Goal: Information Seeking & Learning: Learn about a topic

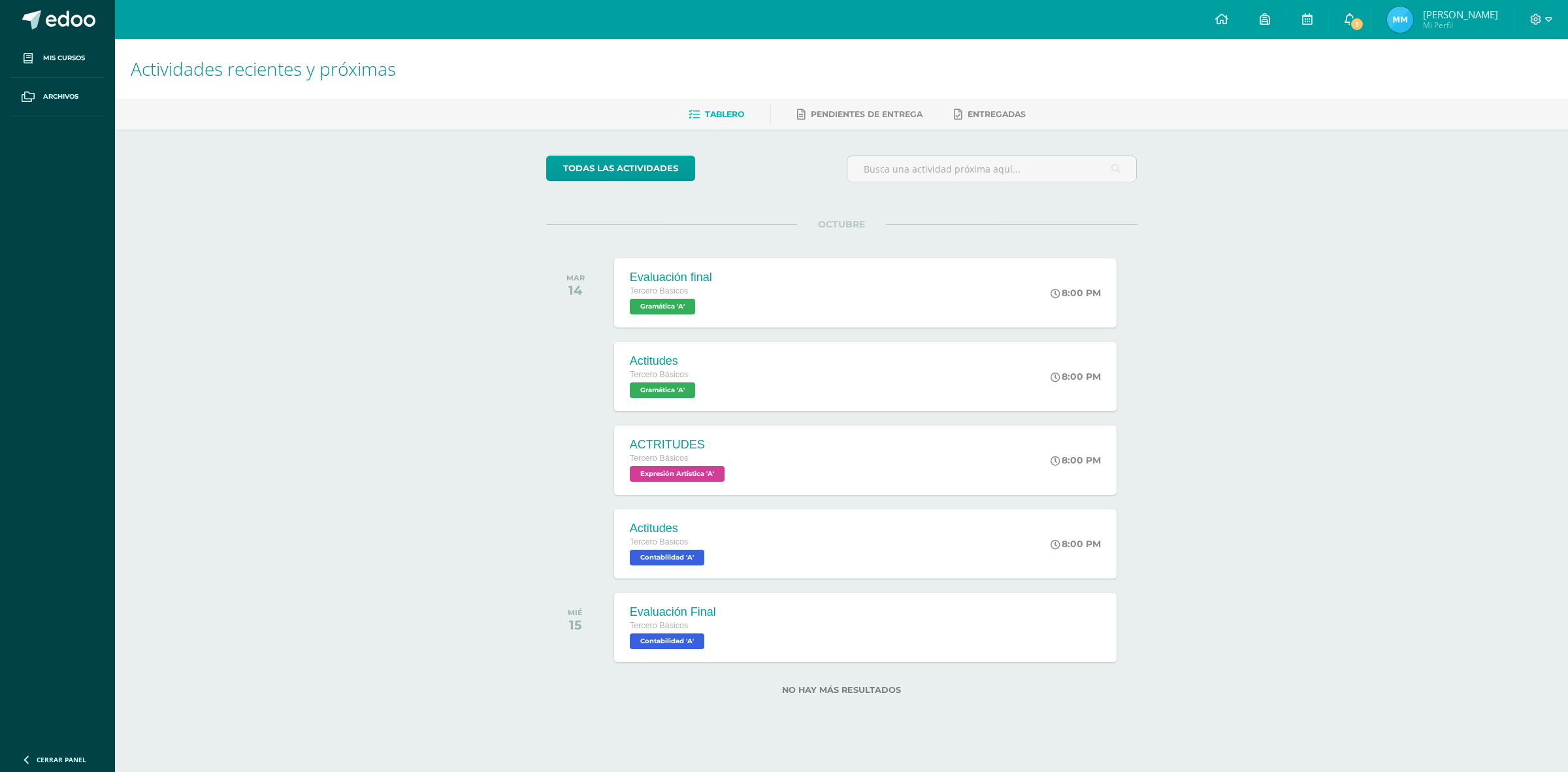
click at [1359, 10] on link "1" at bounding box center [1350, 19] width 42 height 39
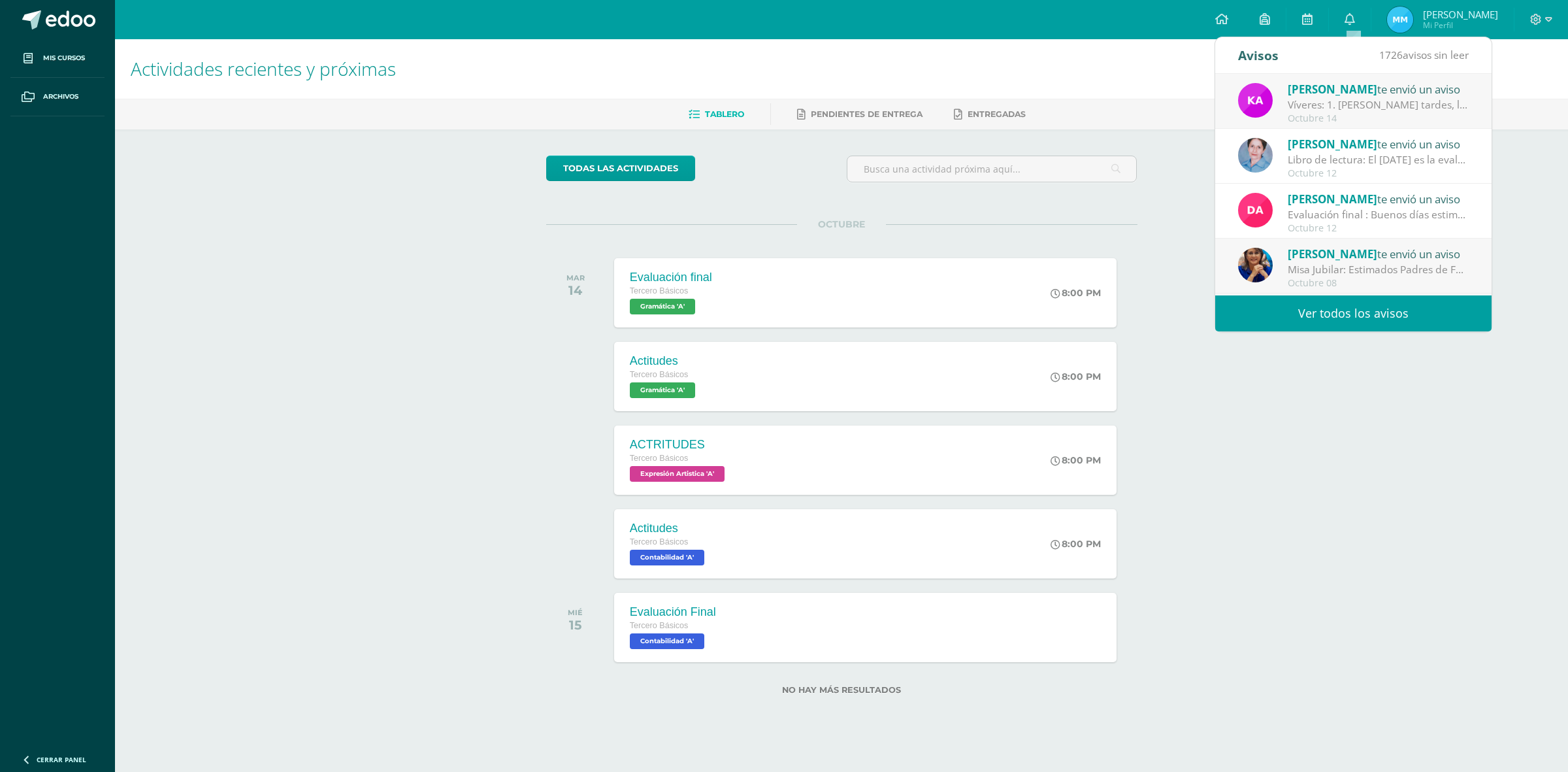
click at [1329, 105] on div "Víveres: 1. [PERSON_NAME] tardes, les recuerdo que [DATE] es el último día para…" at bounding box center [1379, 105] width 182 height 15
drag, startPoint x: 1315, startPoint y: 83, endPoint x: 1311, endPoint y: 90, distance: 8.1
click at [1314, 86] on span "[PERSON_NAME]" at bounding box center [1333, 89] width 89 height 15
click at [1311, 92] on span "[PERSON_NAME]" at bounding box center [1333, 89] width 89 height 15
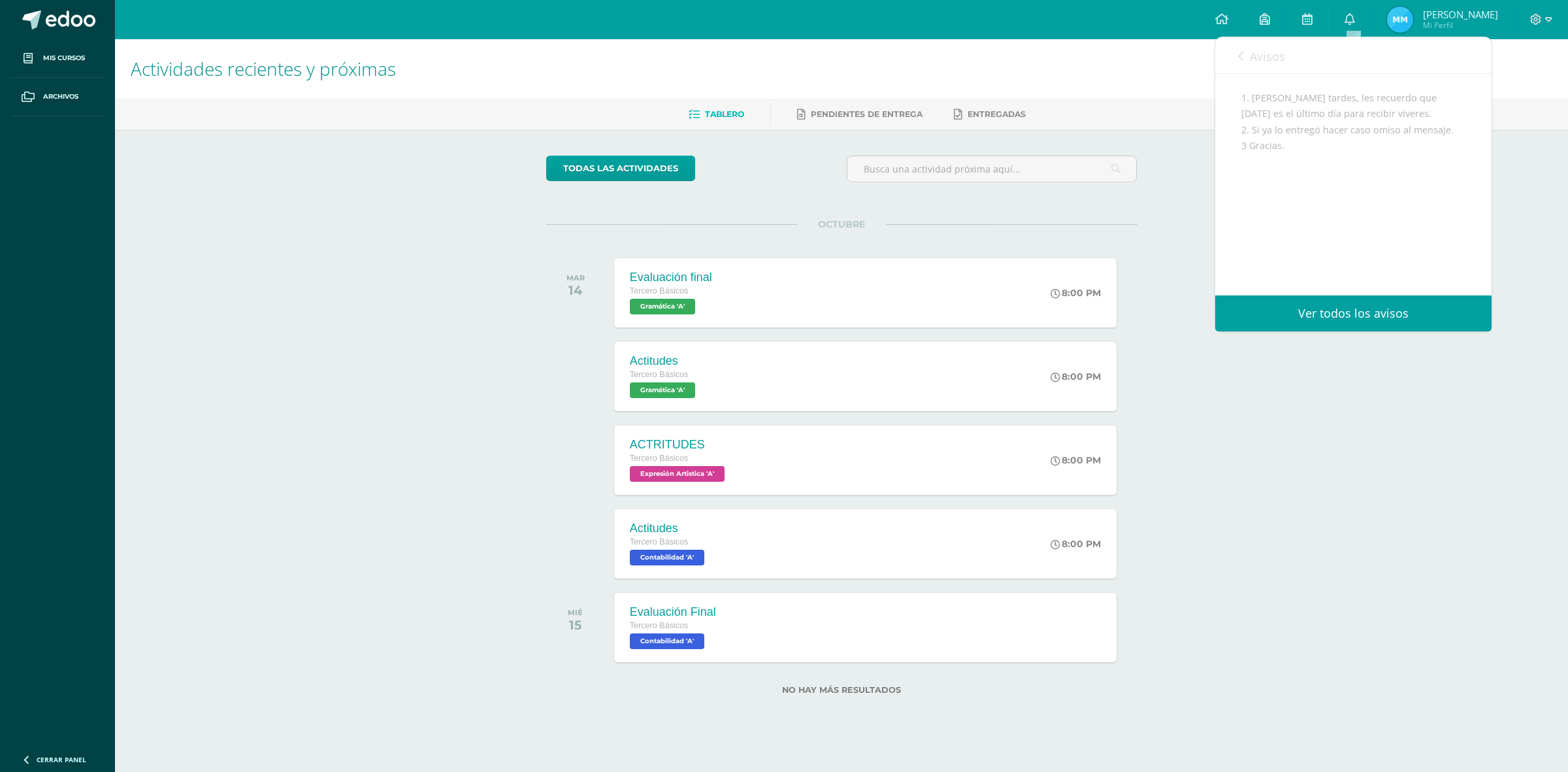
scroll to position [59, 0]
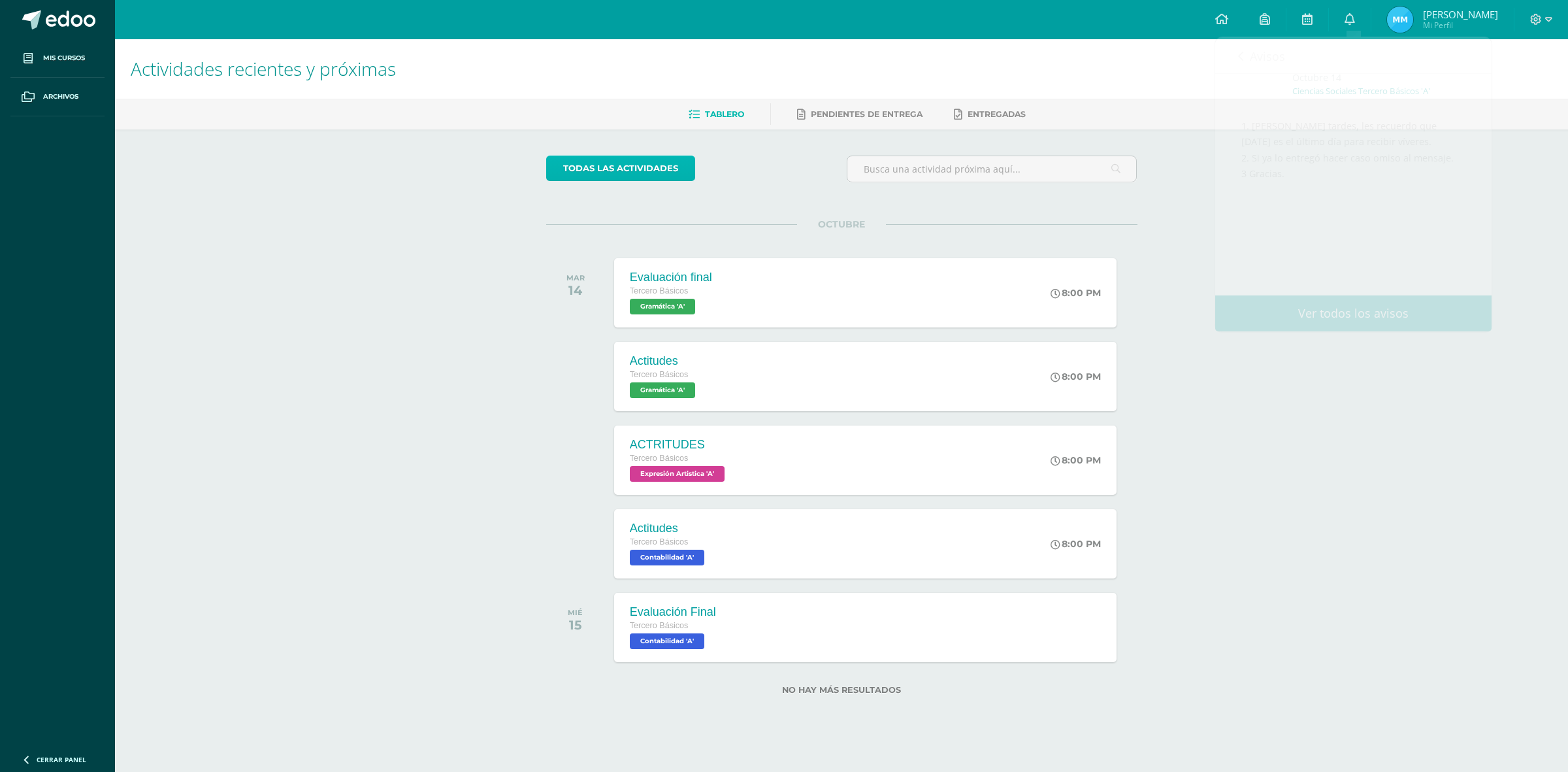
click at [678, 160] on link "todas las Actividades" at bounding box center [621, 168] width 149 height 25
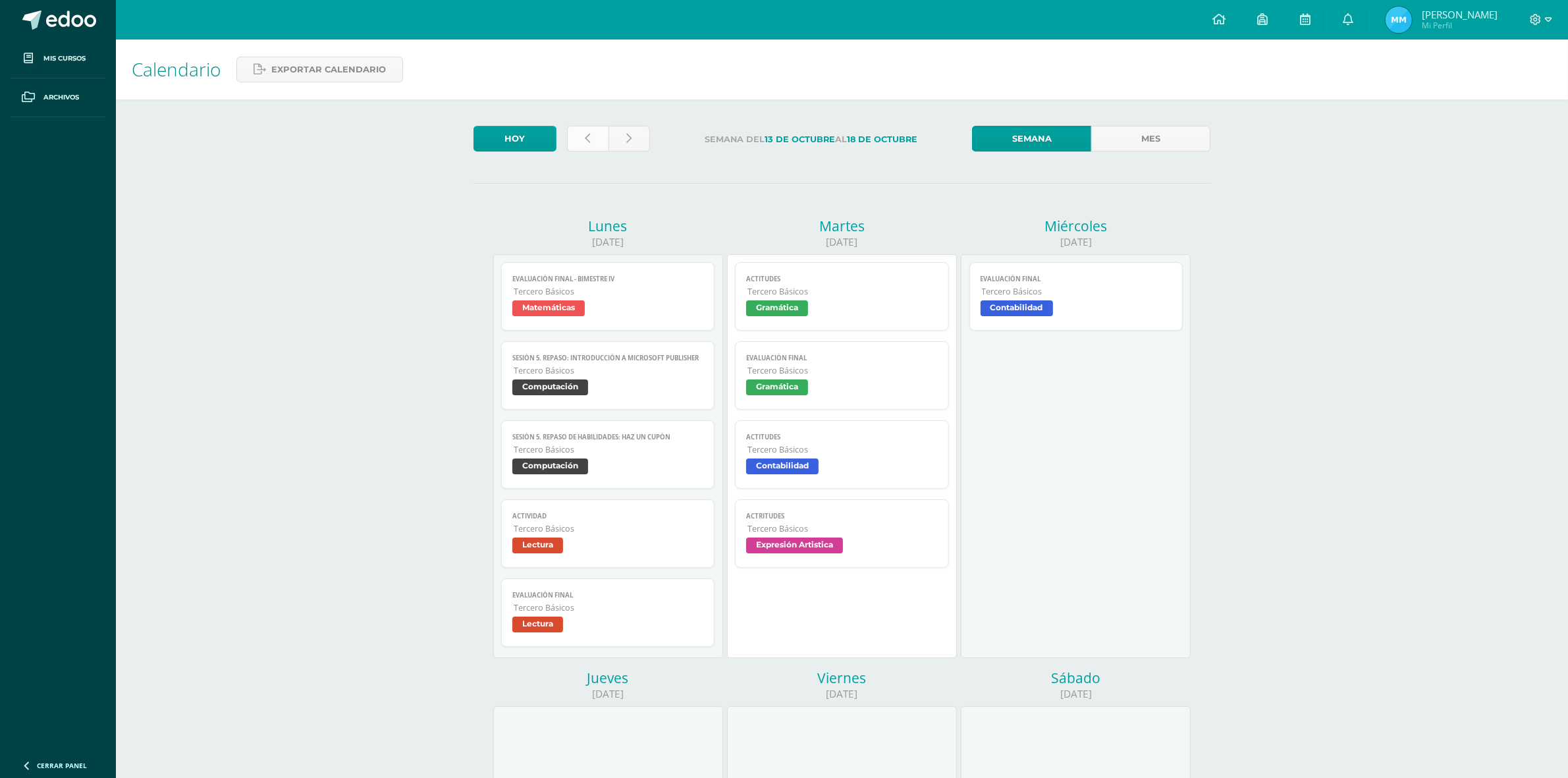
click at [583, 129] on link at bounding box center [587, 138] width 41 height 25
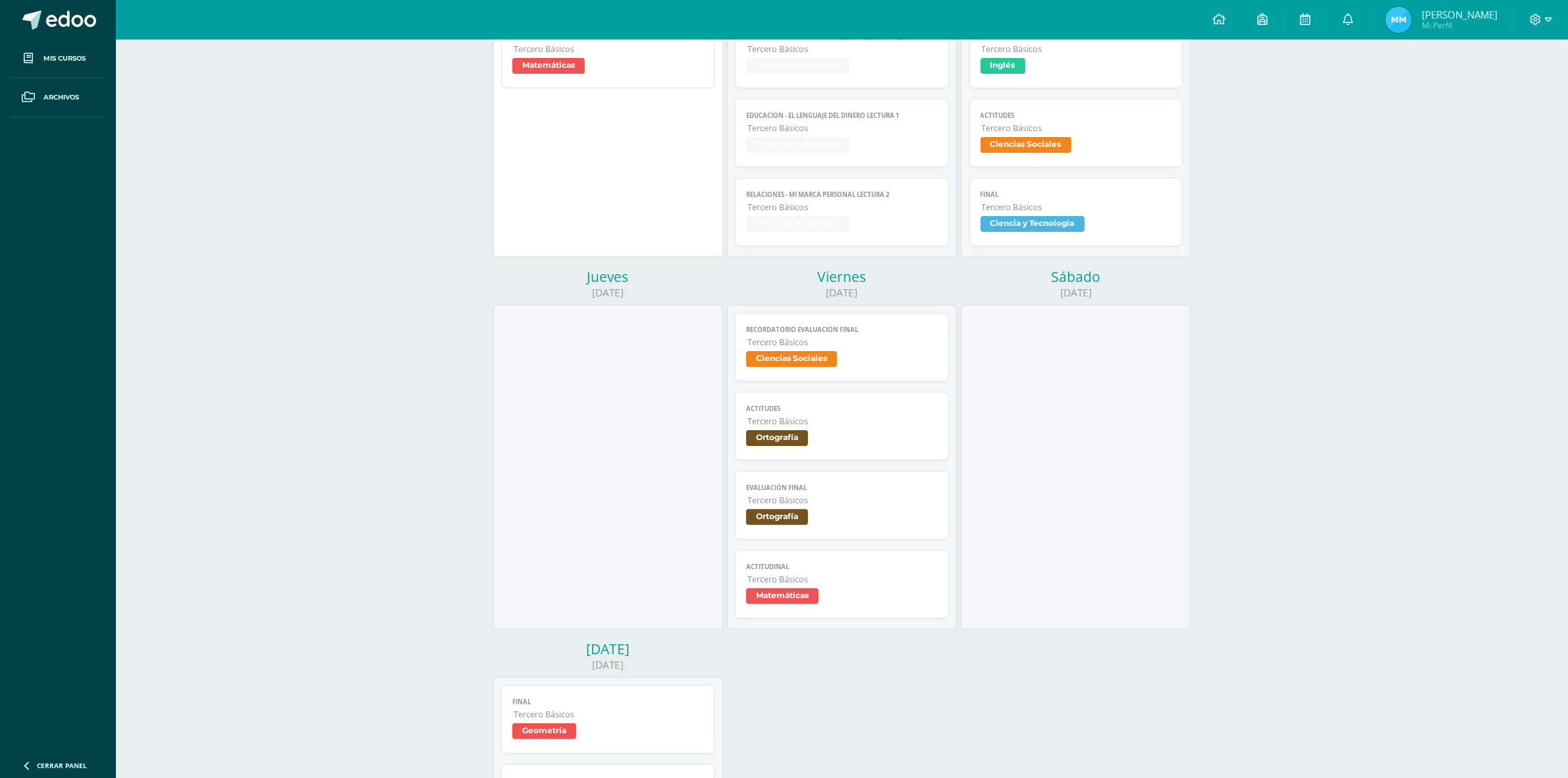
scroll to position [329, 0]
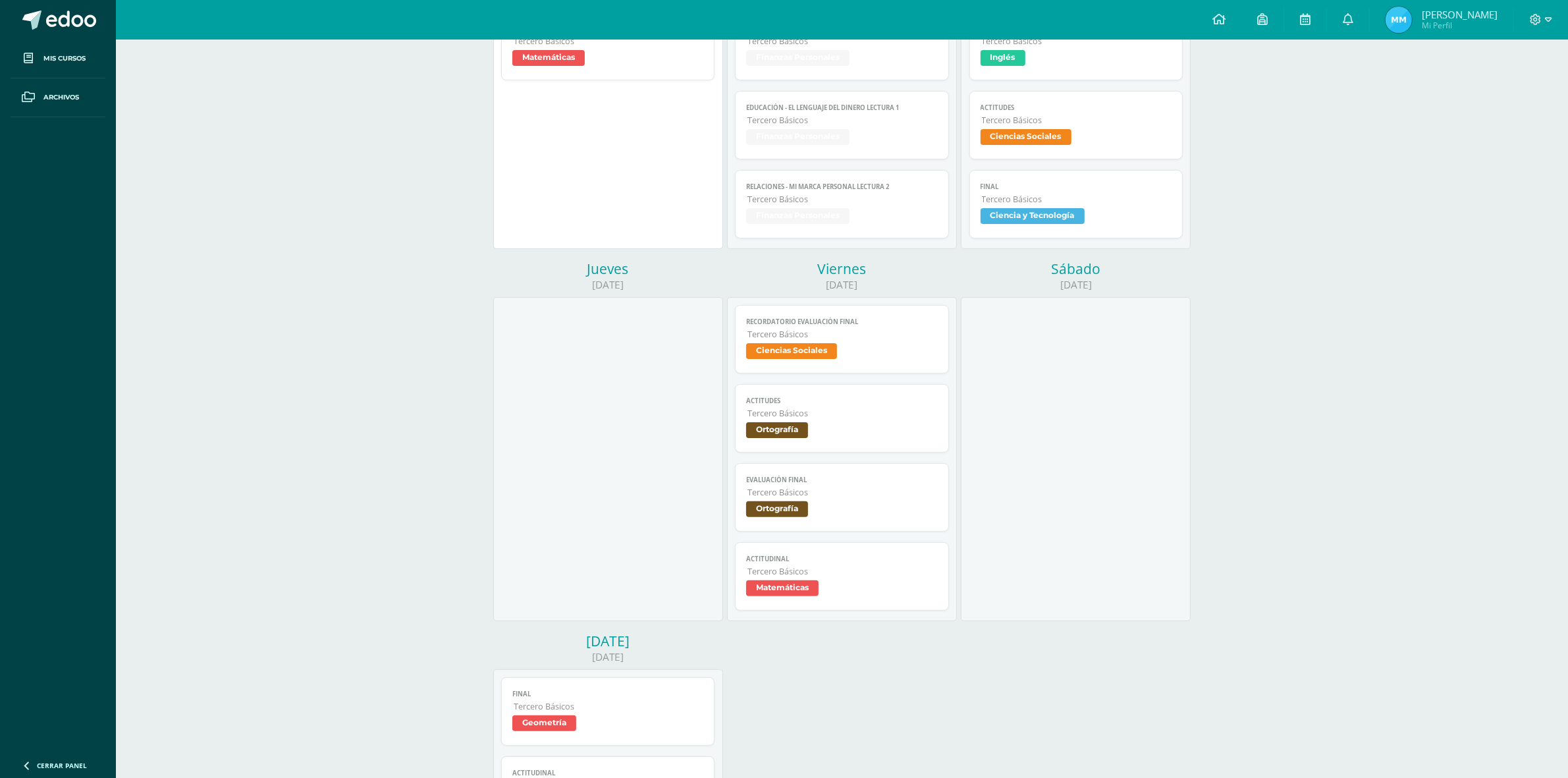
click at [778, 351] on span "Ciencias Sociales" at bounding box center [791, 351] width 91 height 16
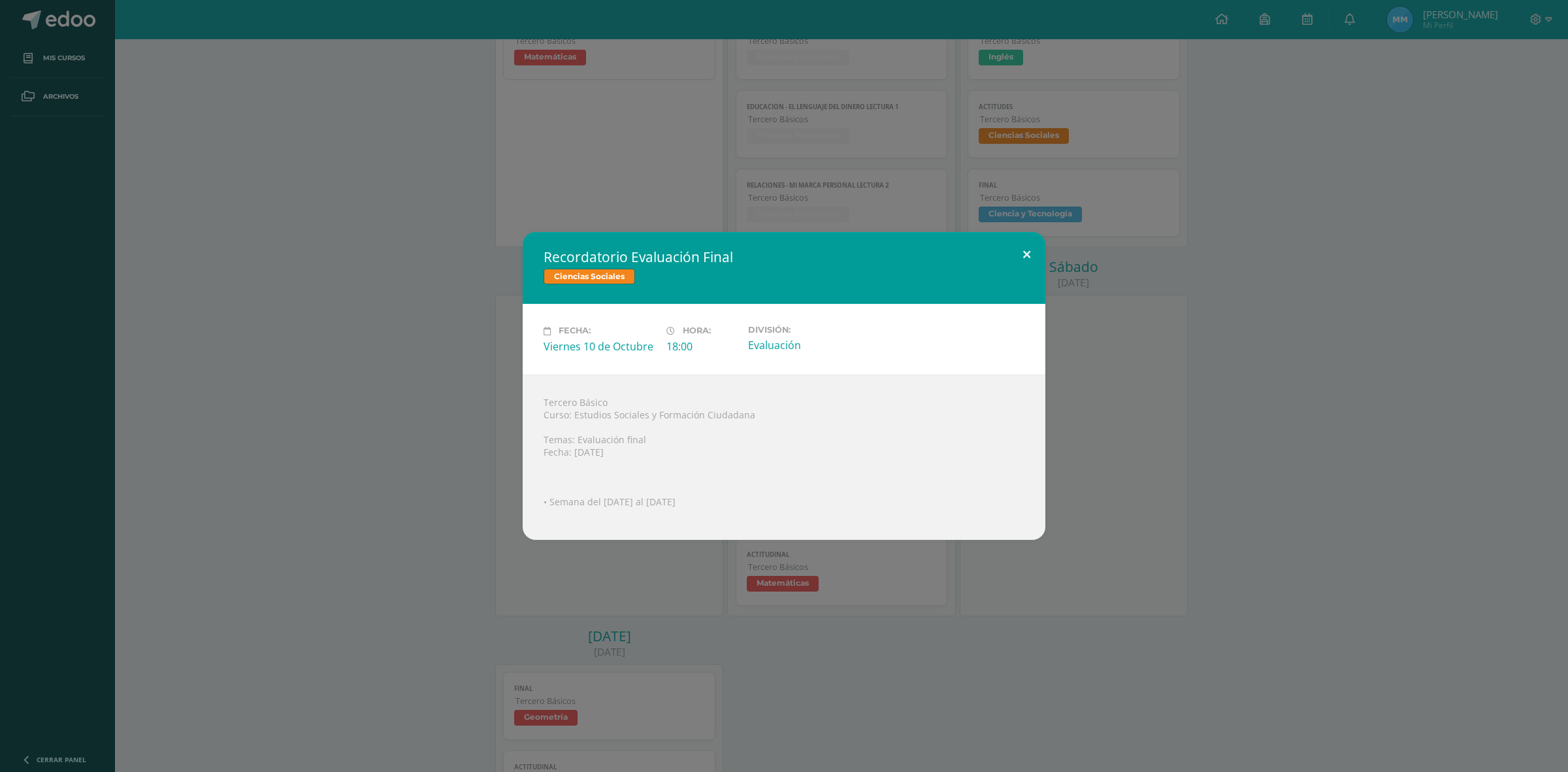
click at [1011, 244] on button at bounding box center [1027, 254] width 37 height 45
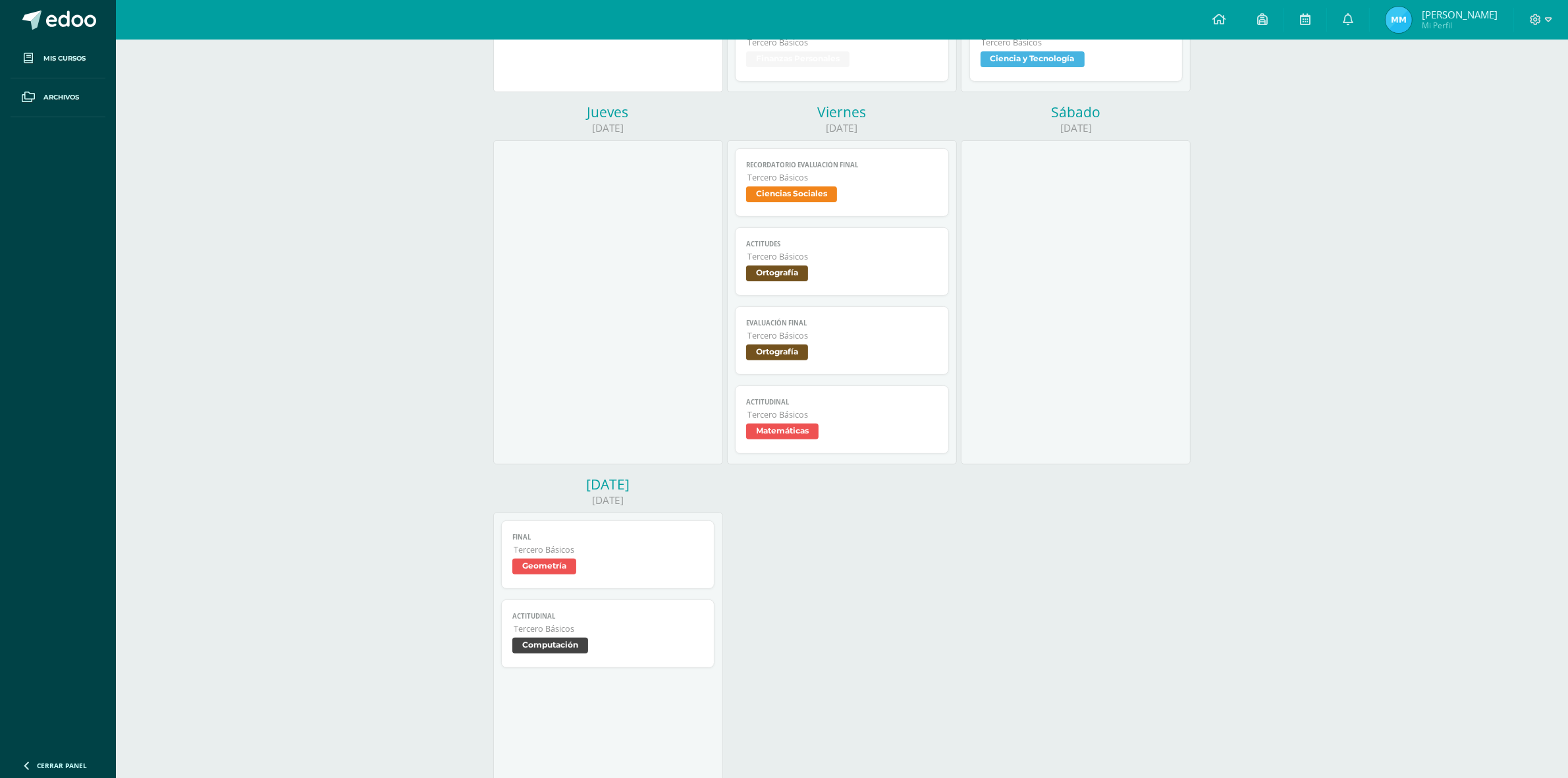
scroll to position [603, 0]
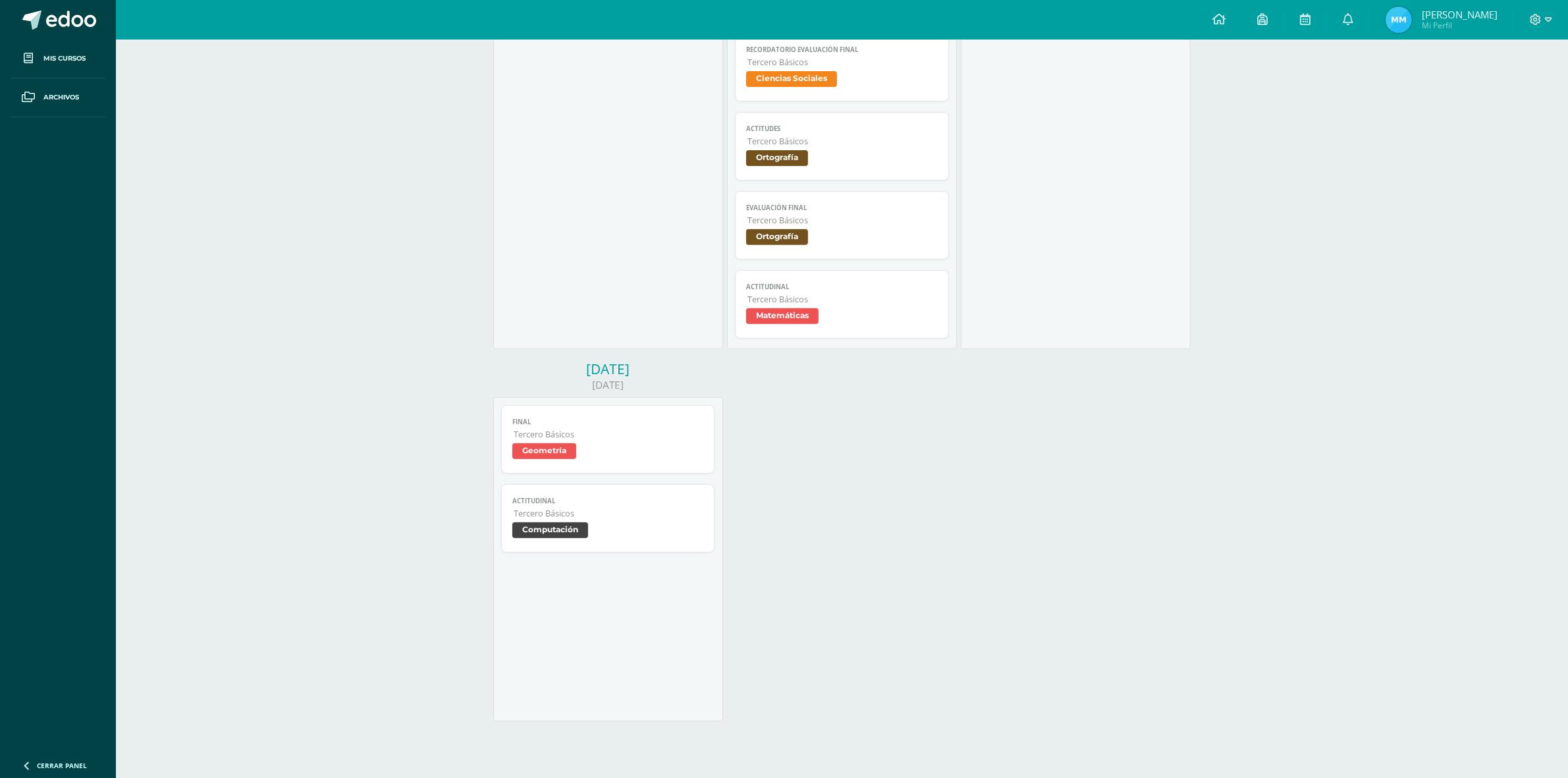
click at [576, 455] on span "Geometría" at bounding box center [608, 453] width 192 height 19
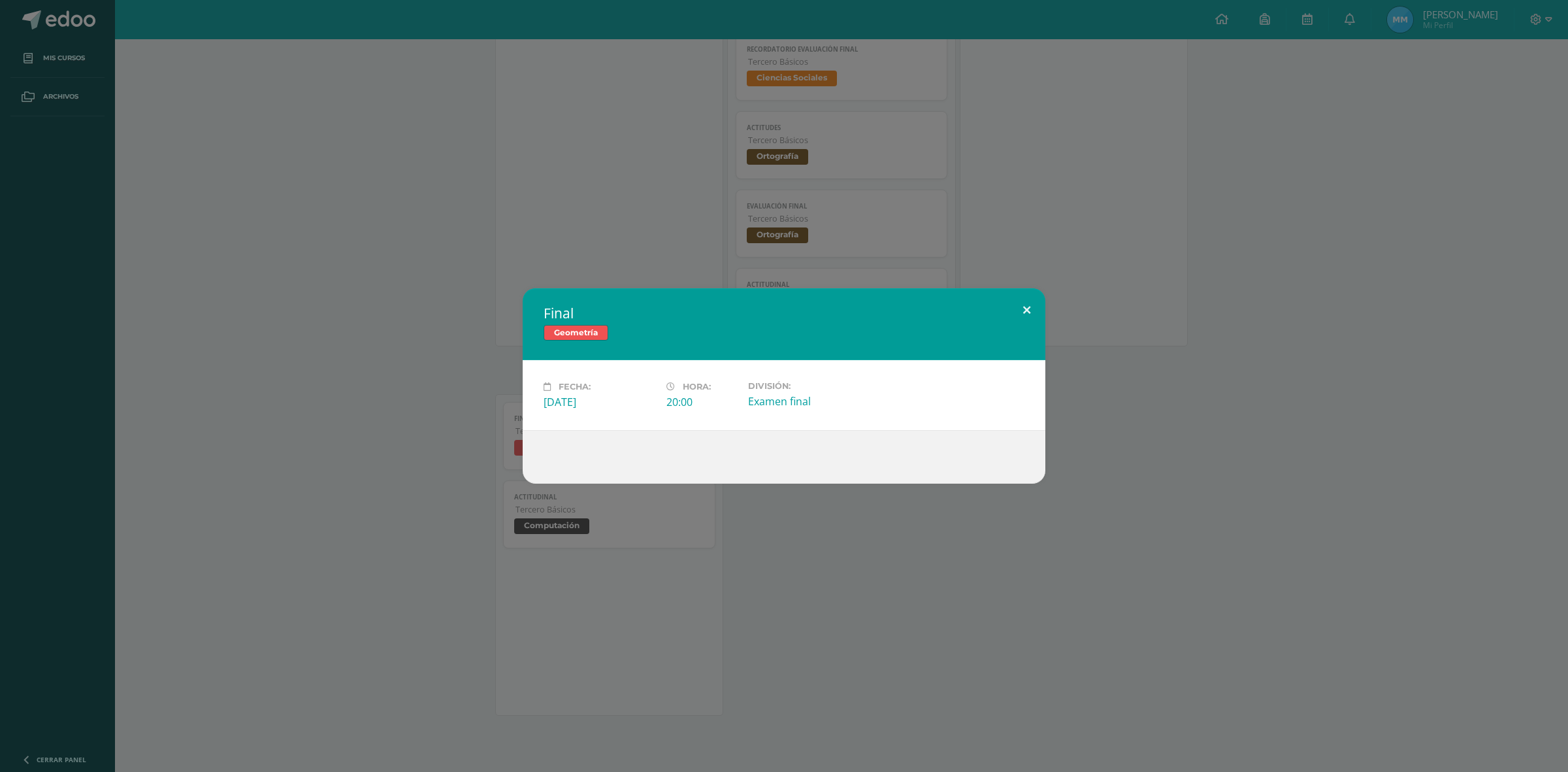
click at [1030, 319] on button at bounding box center [1027, 311] width 37 height 45
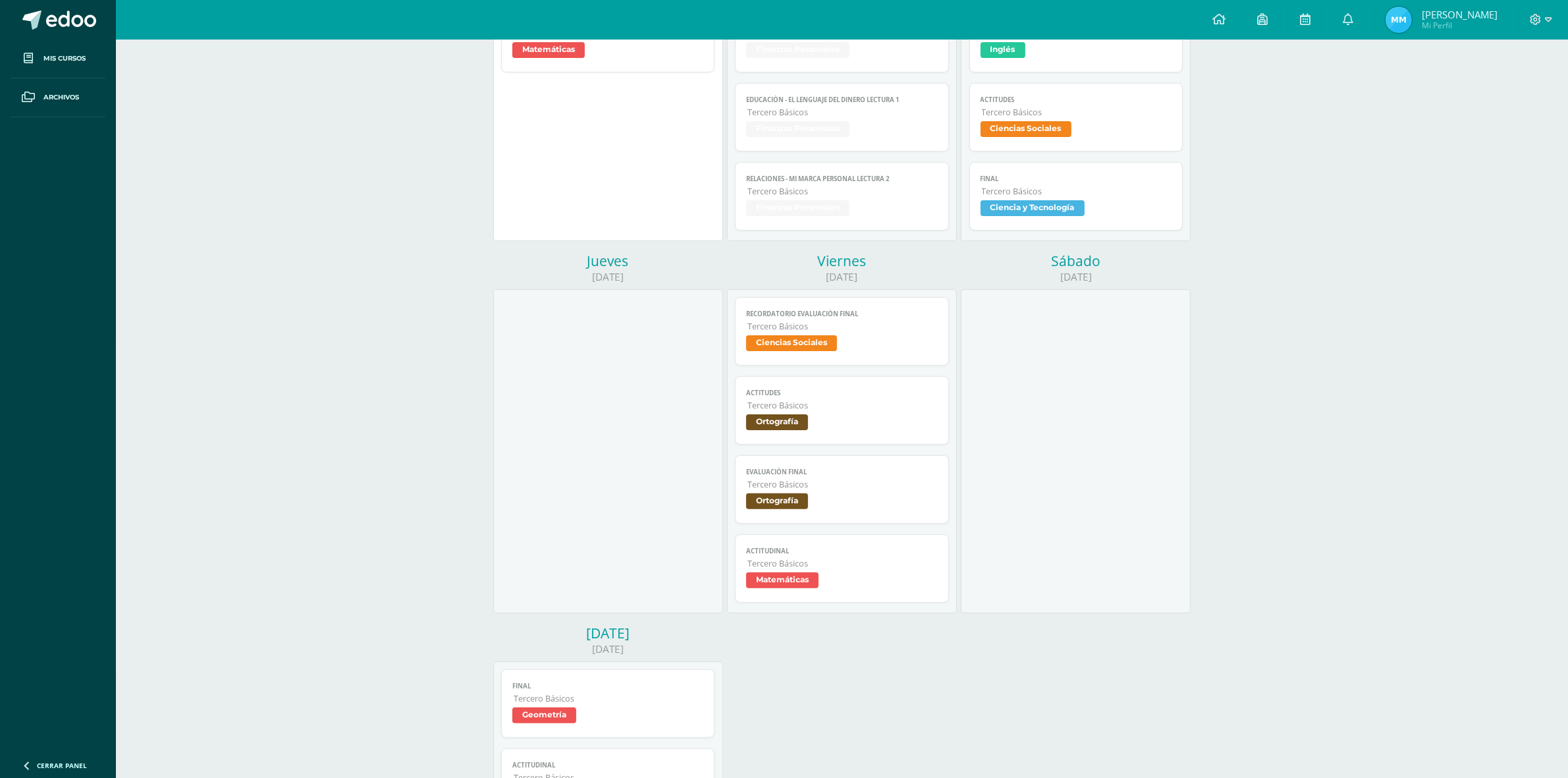
scroll to position [0, 0]
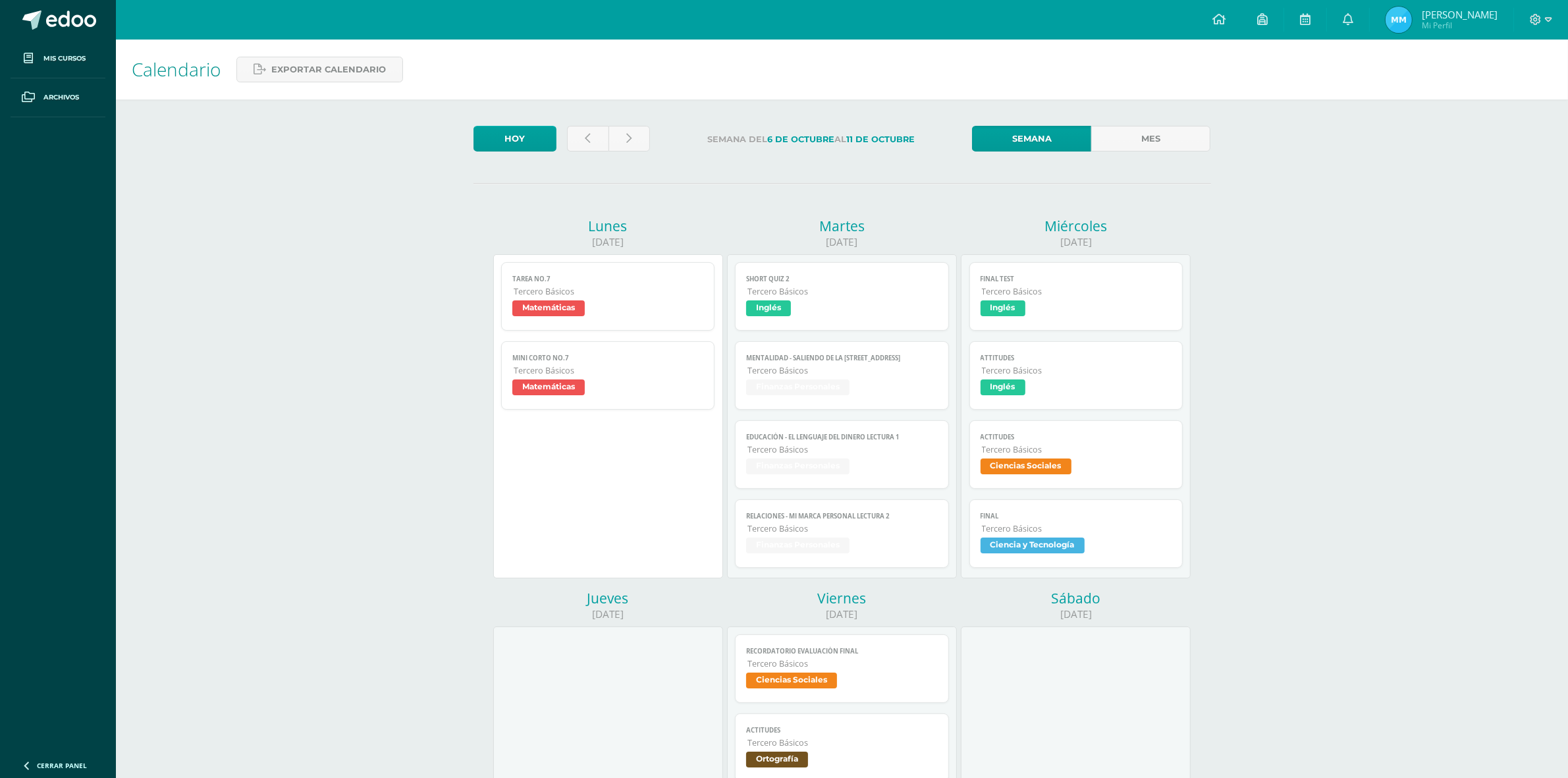
click at [1455, 17] on span "[PERSON_NAME]" at bounding box center [1460, 15] width 76 height 13
click at [1359, 28] on link at bounding box center [1348, 20] width 42 height 39
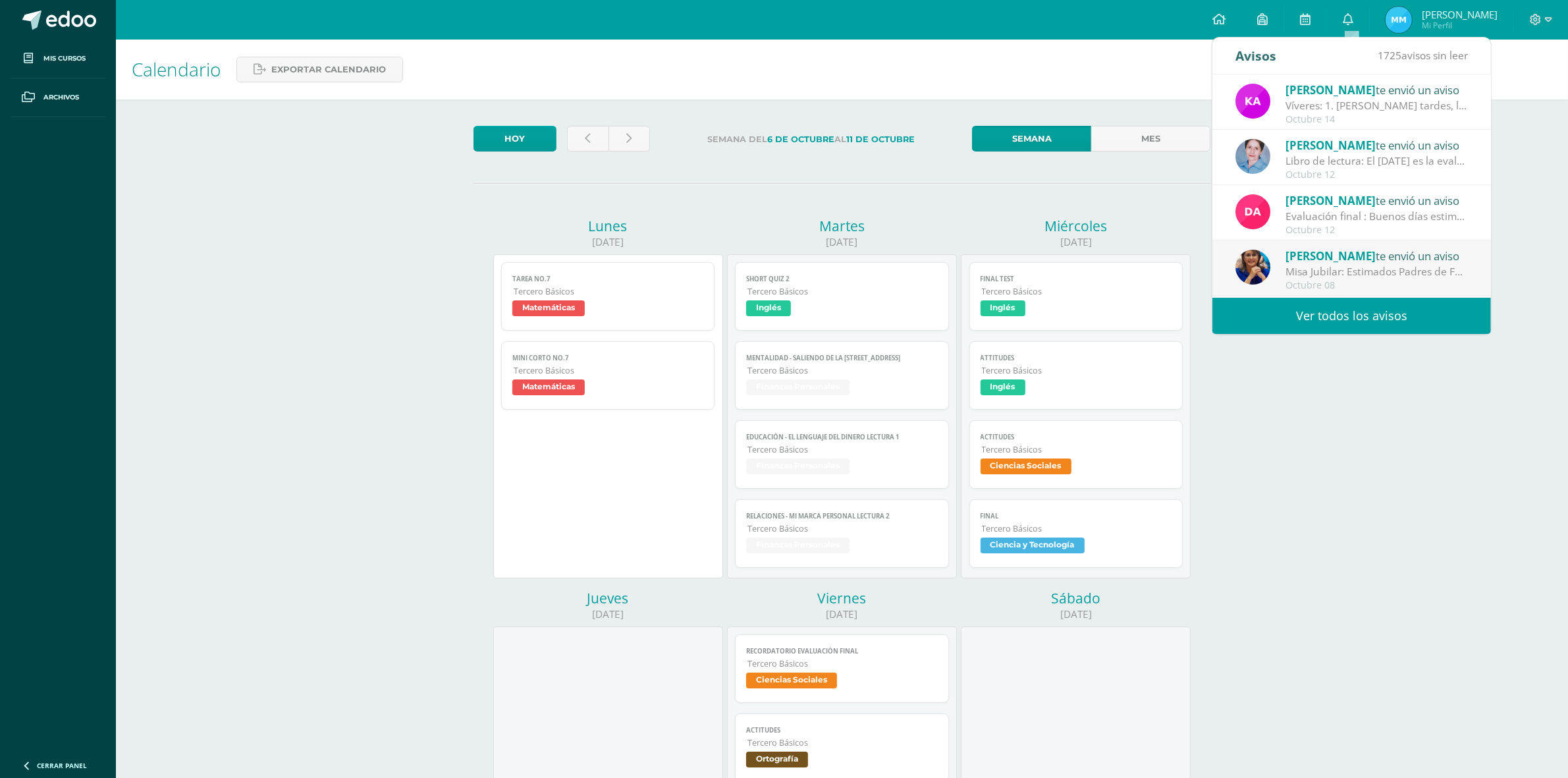
click at [1362, 84] on div "Karen Canel te envió un aviso" at bounding box center [1377, 89] width 183 height 17
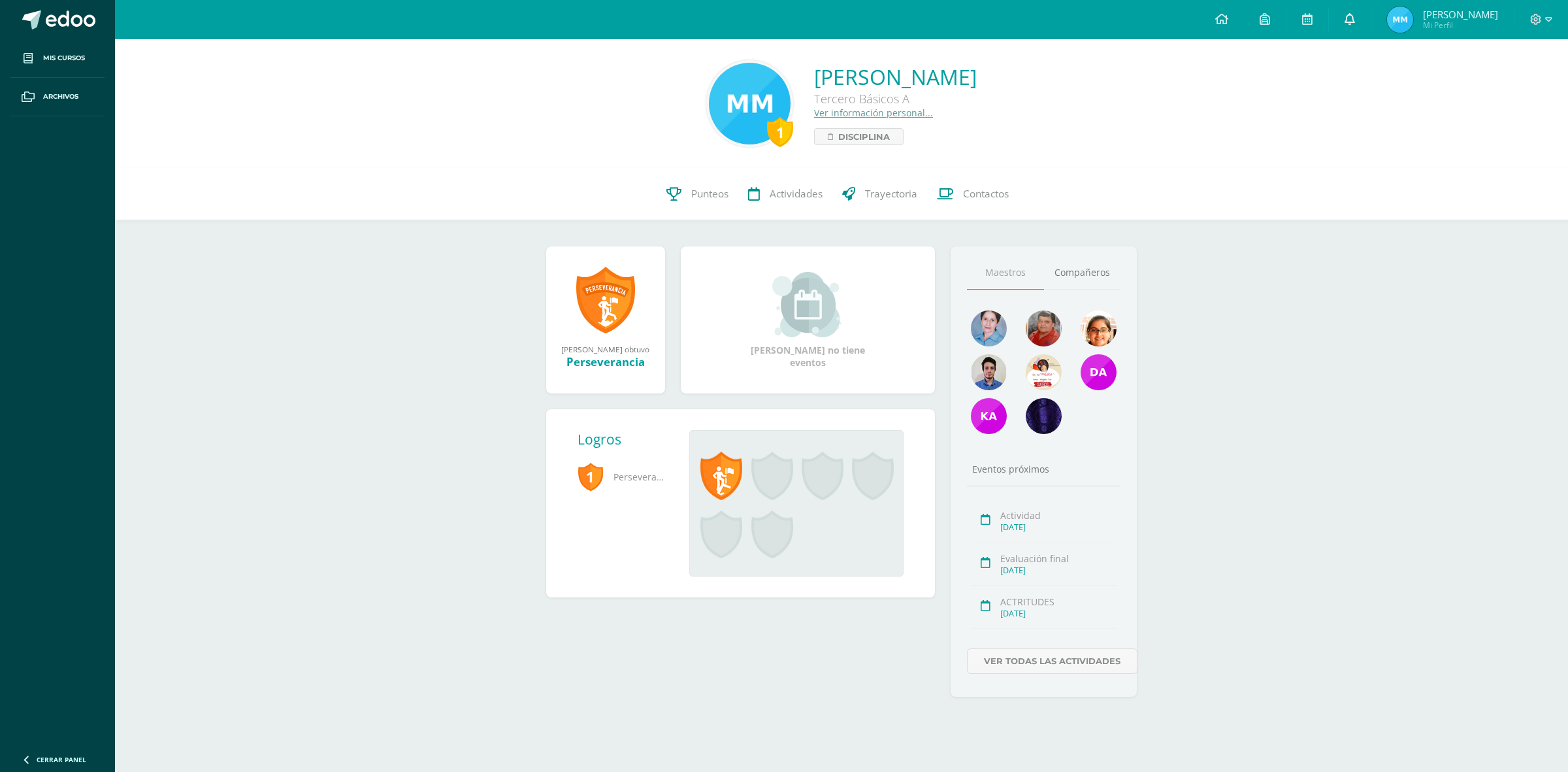
click at [1353, 21] on icon at bounding box center [1350, 19] width 11 height 12
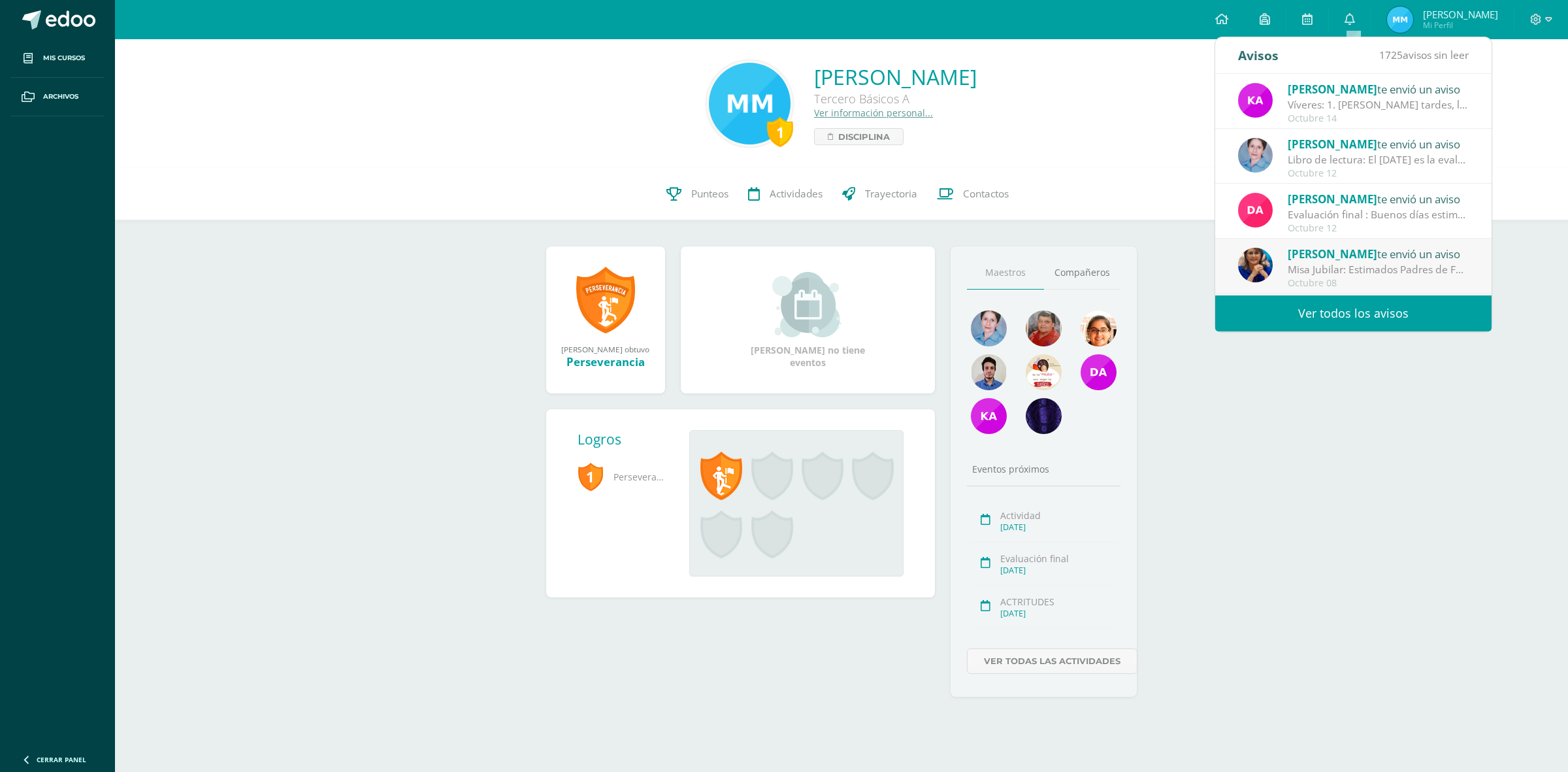
click at [1371, 108] on div "Víveres: 1. [PERSON_NAME] tardes, les recuerdo que [DATE] es el último día para…" at bounding box center [1379, 105] width 182 height 15
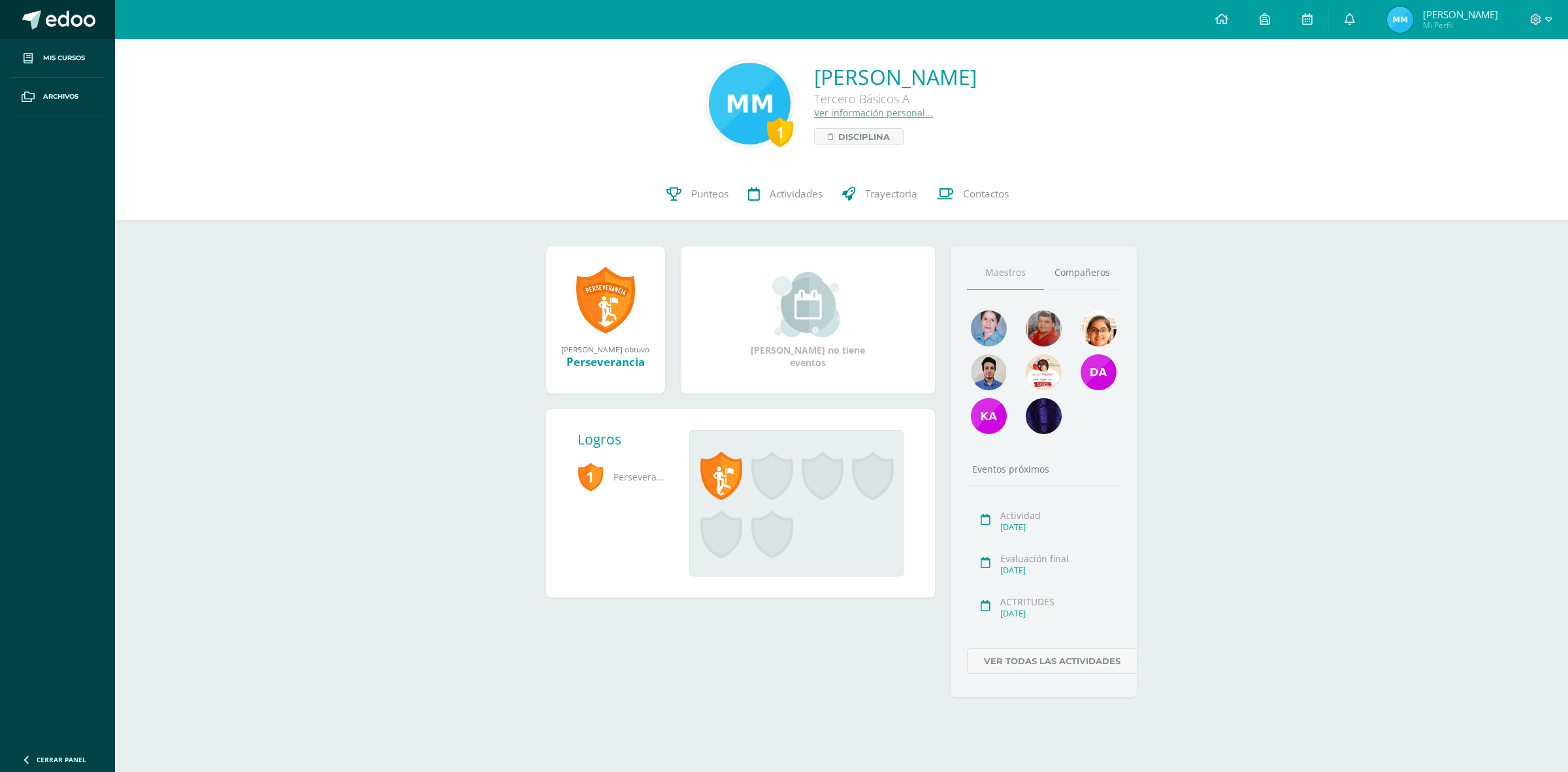
click at [43, 12] on link at bounding box center [58, 19] width 115 height 39
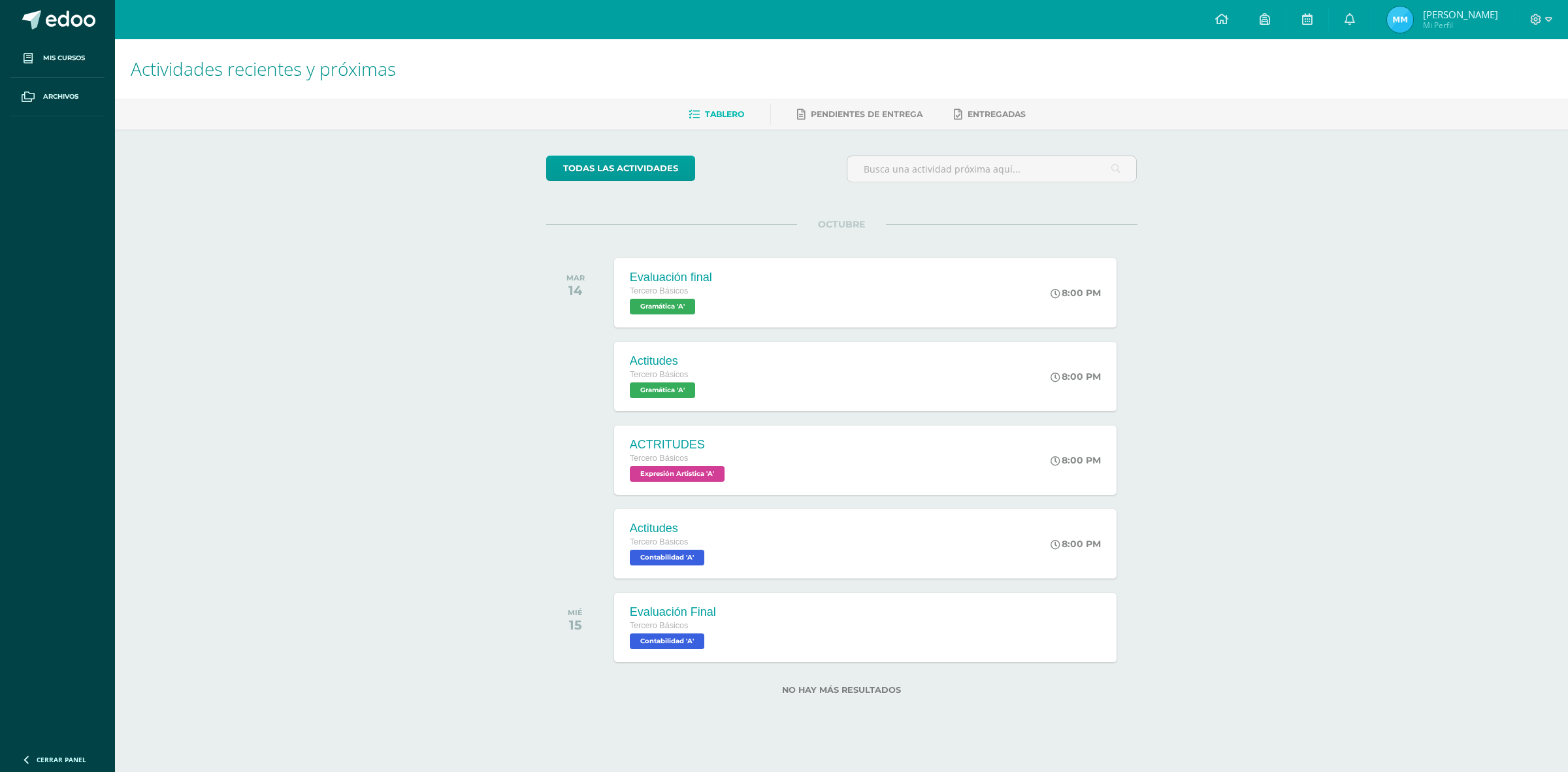
click at [646, 190] on div "todas las Actividades" at bounding box center [667, 174] width 251 height 37
click at [635, 174] on link "todas las Actividades" at bounding box center [621, 168] width 149 height 25
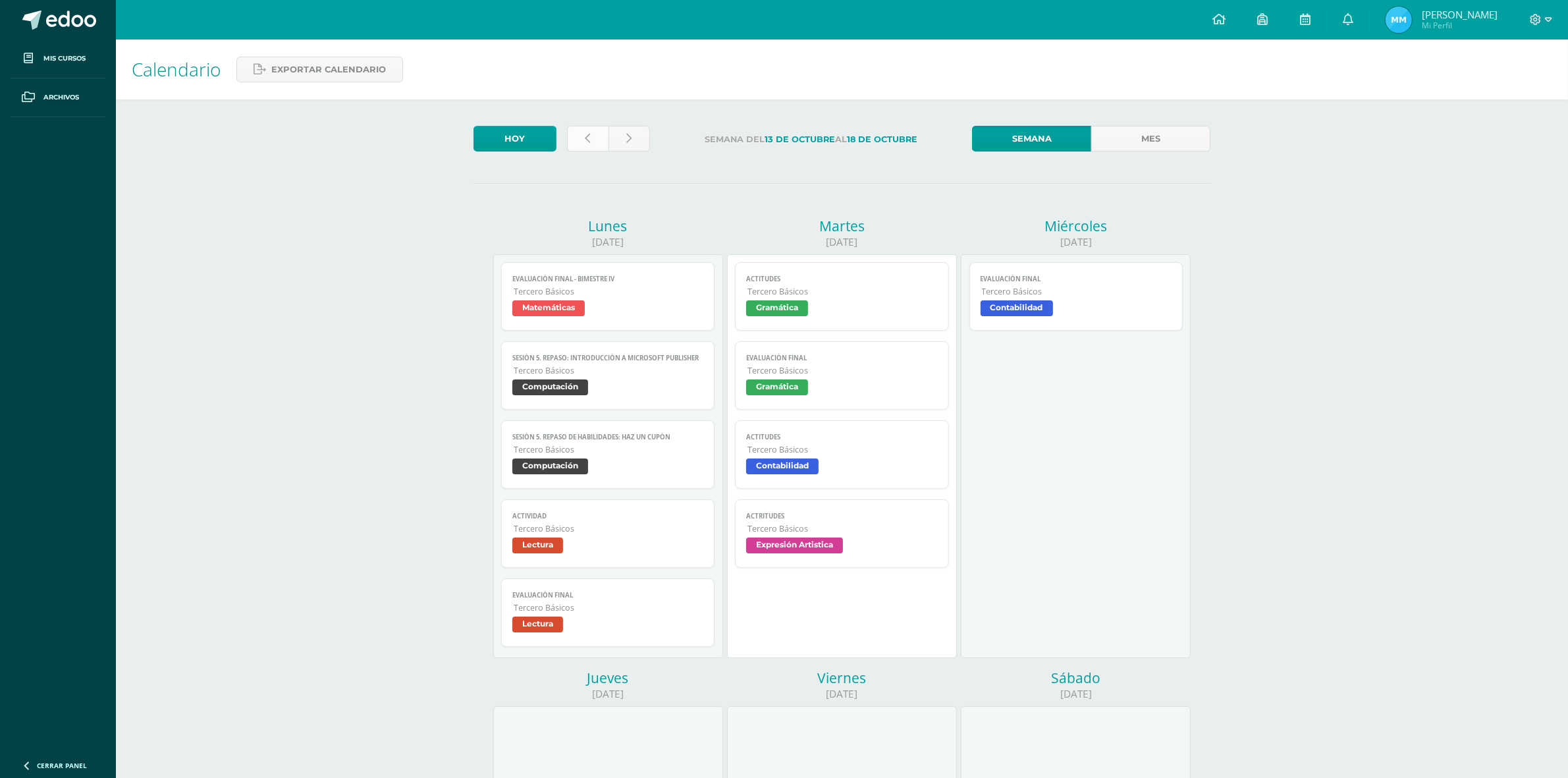
click at [578, 149] on link at bounding box center [587, 138] width 41 height 25
click at [577, 142] on link at bounding box center [587, 138] width 41 height 25
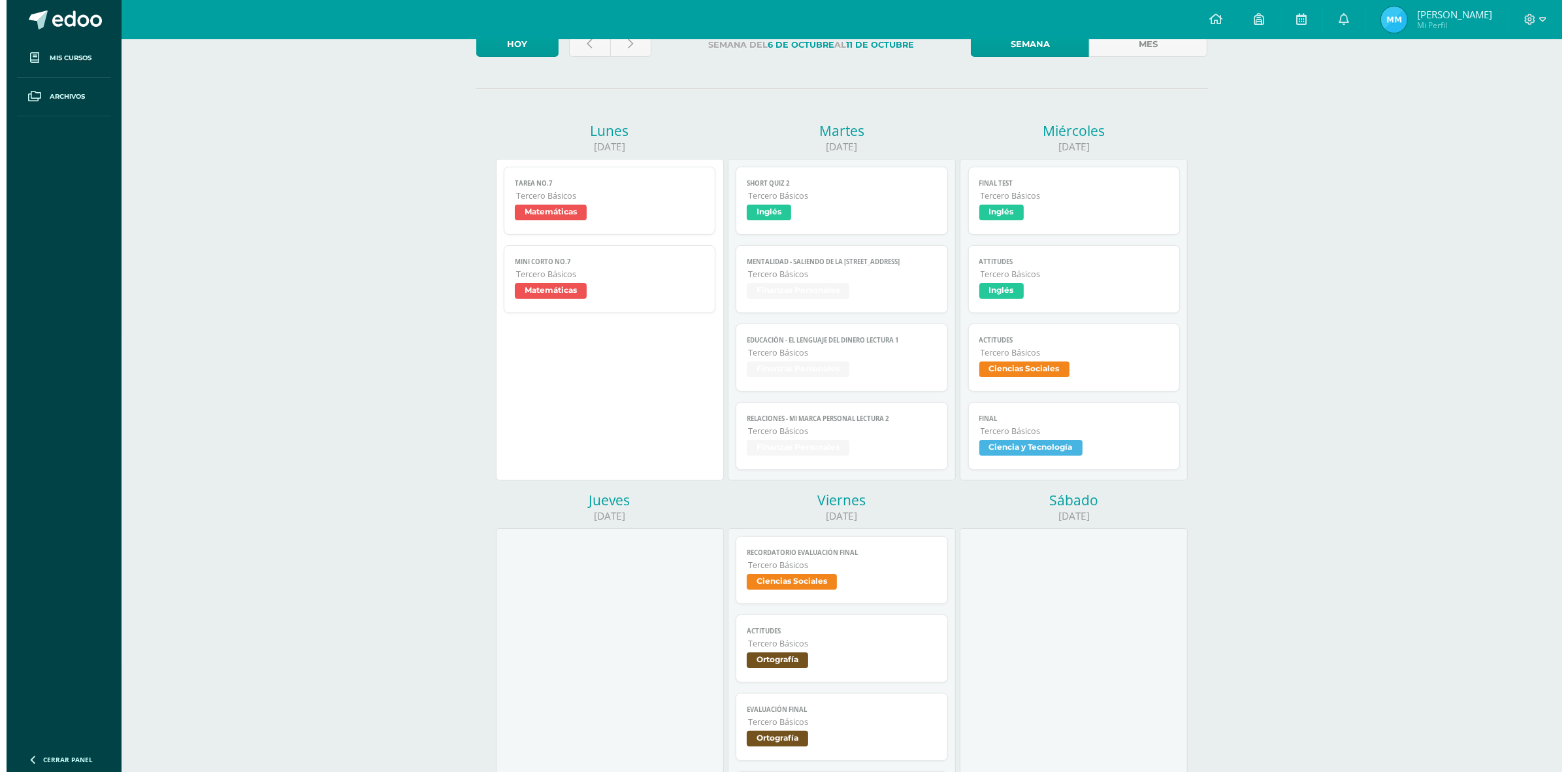
scroll to position [409, 0]
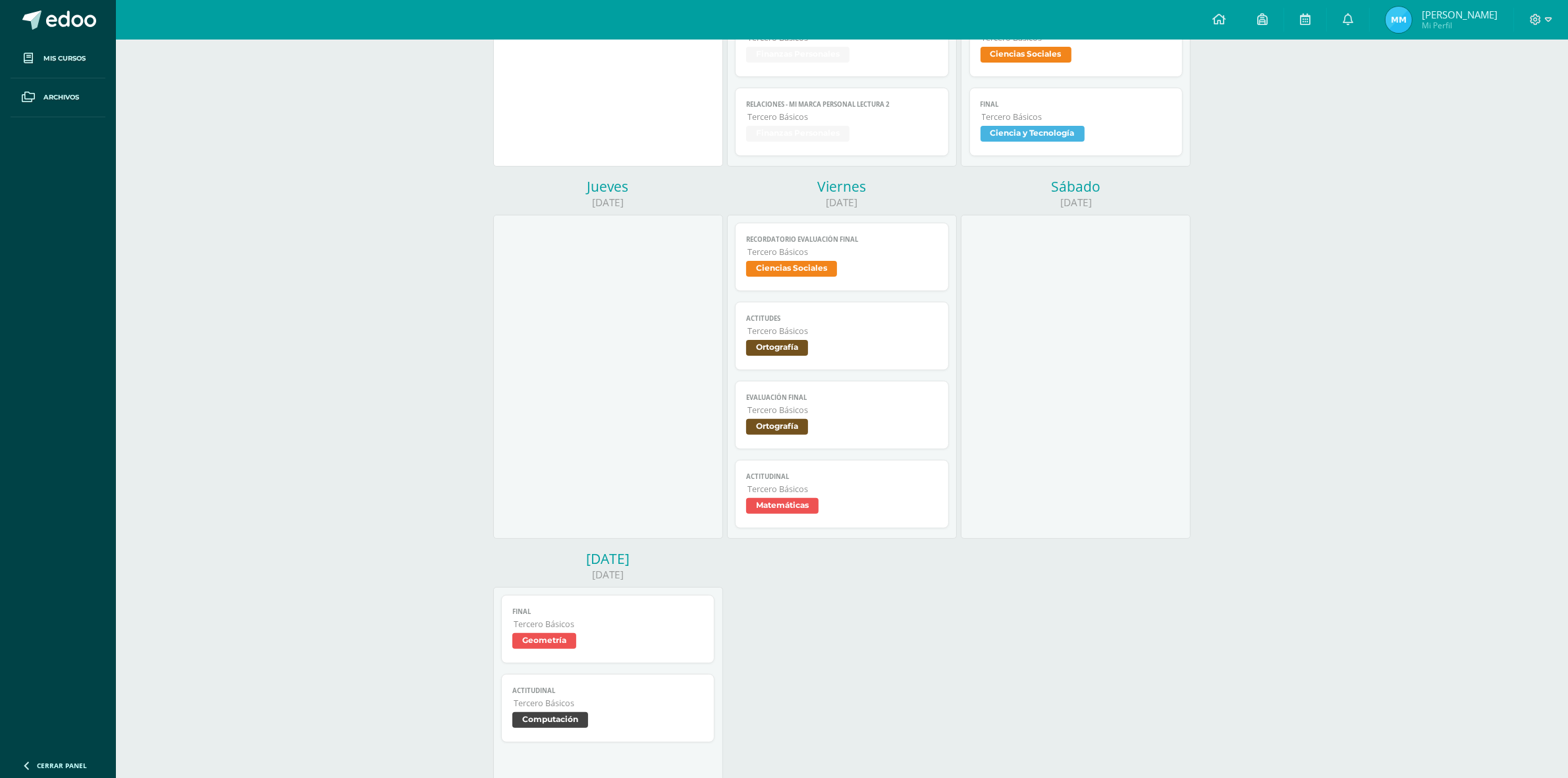
click at [815, 264] on span "Ciencias Sociales" at bounding box center [791, 269] width 91 height 16
